Goal: Transaction & Acquisition: Purchase product/service

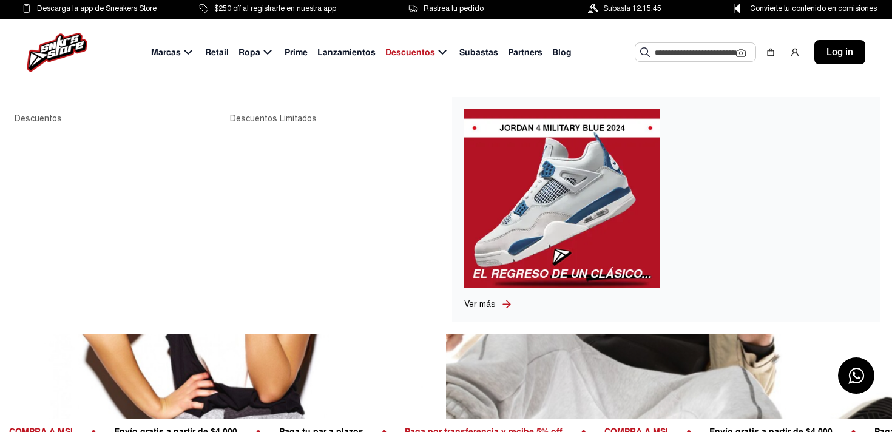
click at [421, 52] on span "Descuentos" at bounding box center [410, 52] width 50 height 13
click at [419, 51] on span "Descuentos" at bounding box center [410, 52] width 50 height 13
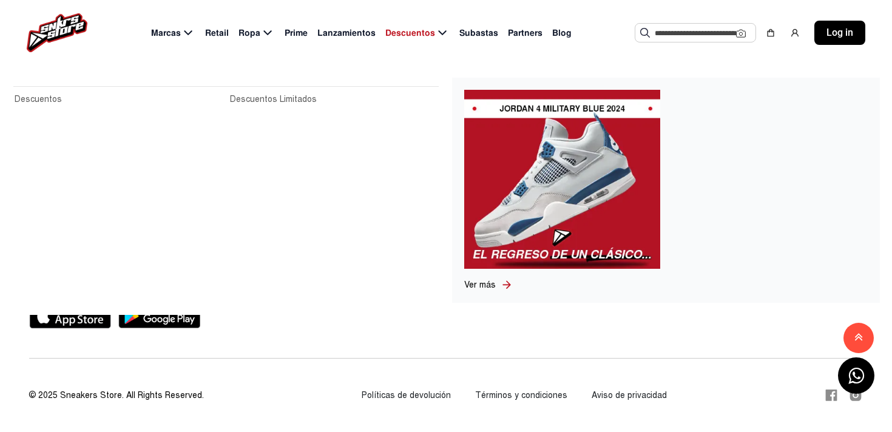
scroll to position [537, 0]
click at [520, 195] on img at bounding box center [562, 179] width 196 height 179
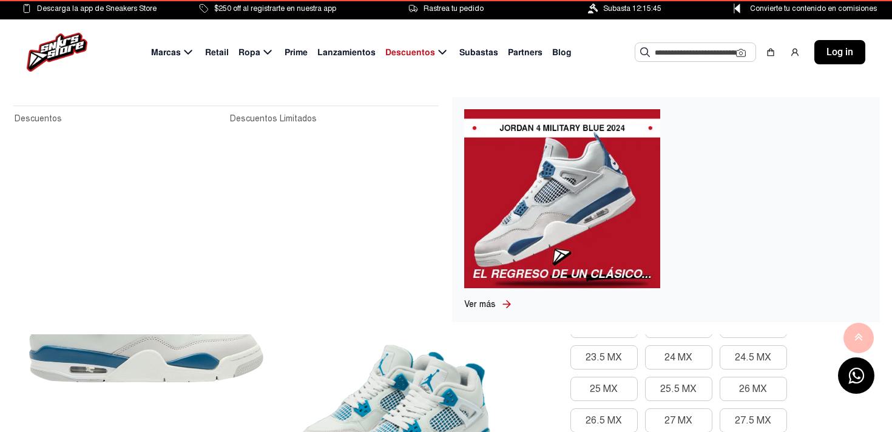
click at [486, 303] on span "Ver más" at bounding box center [480, 304] width 32 height 10
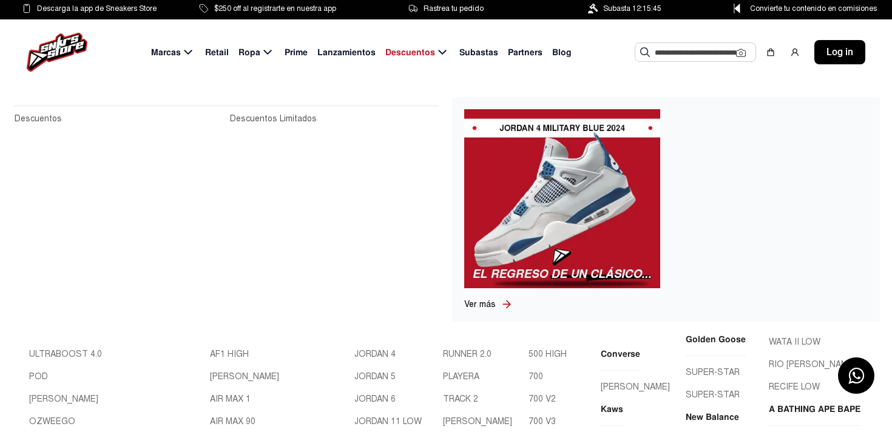
click at [300, 118] on link "Descuentos Limitados" at bounding box center [334, 118] width 208 height 13
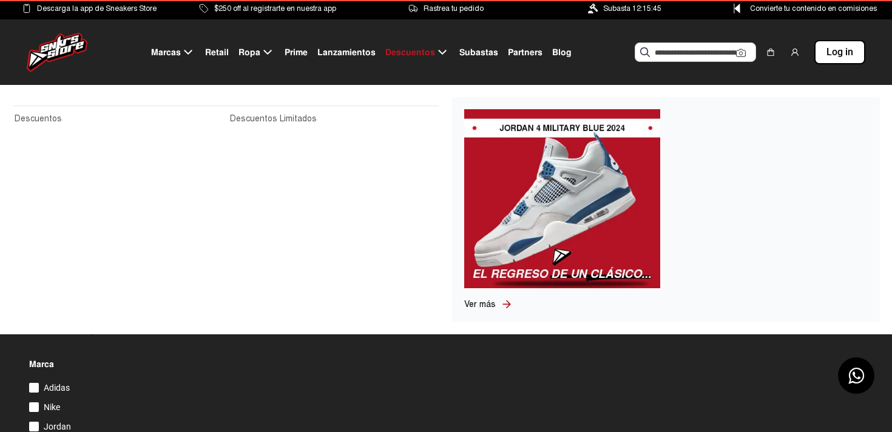
click at [427, 54] on span "Descuentos" at bounding box center [410, 52] width 50 height 13
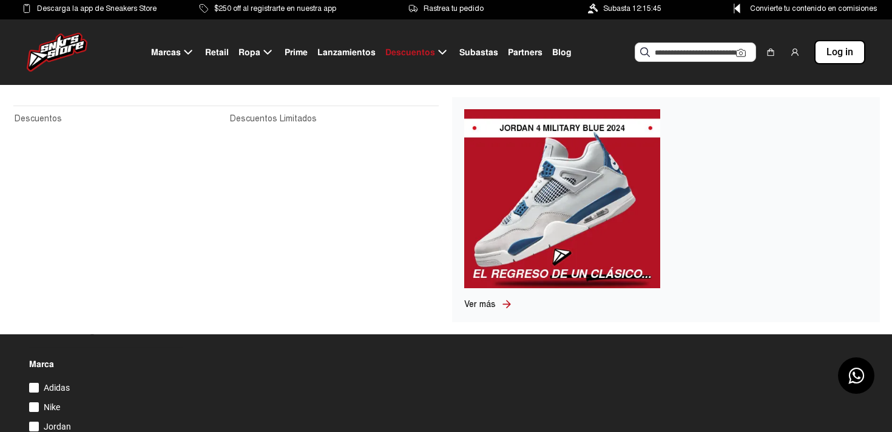
click at [46, 120] on link "Descuentos" at bounding box center [119, 118] width 208 height 13
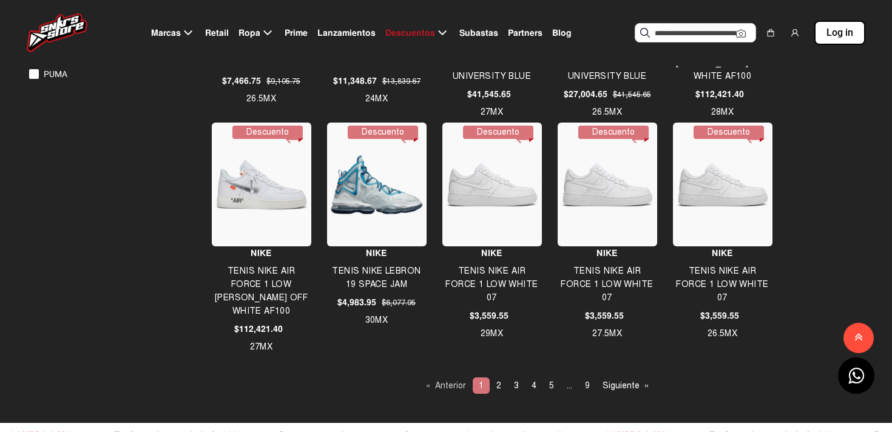
scroll to position [878, 0]
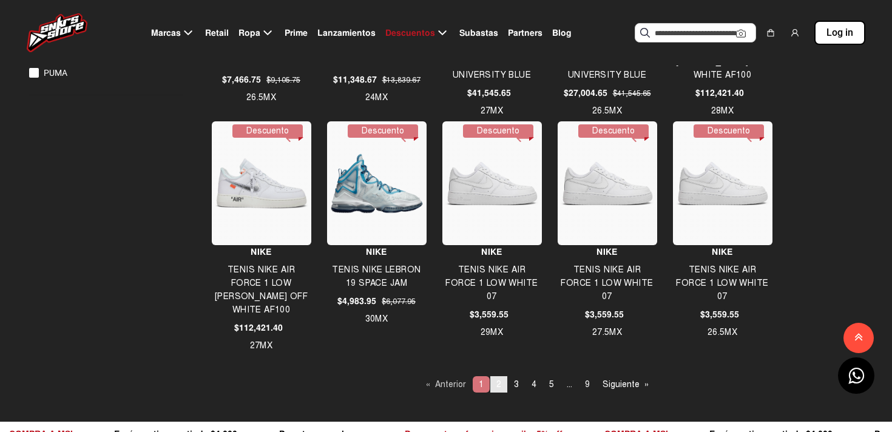
click at [498, 384] on span "2" at bounding box center [499, 384] width 5 height 10
